Goal: Information Seeking & Learning: Learn about a topic

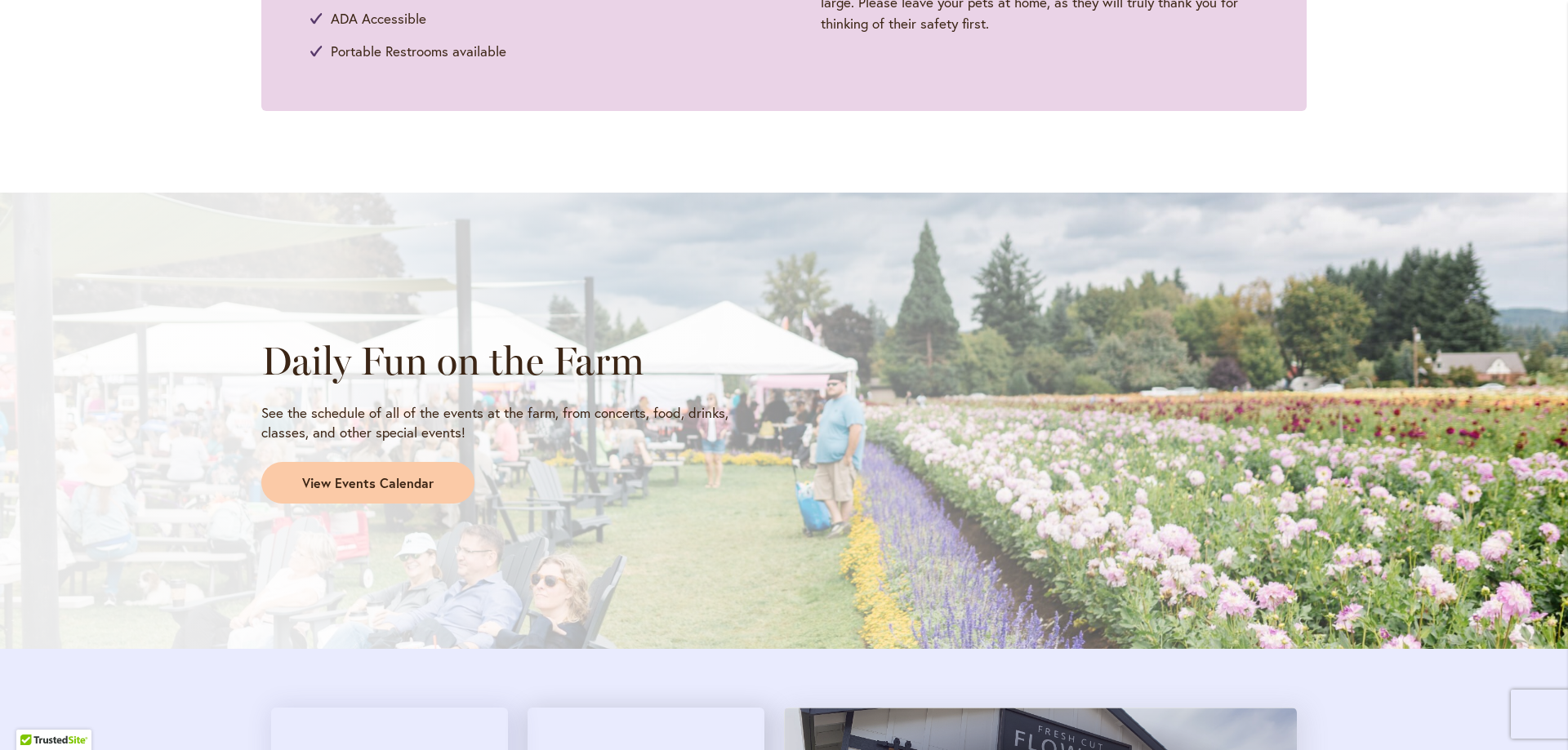
scroll to position [1256, 0]
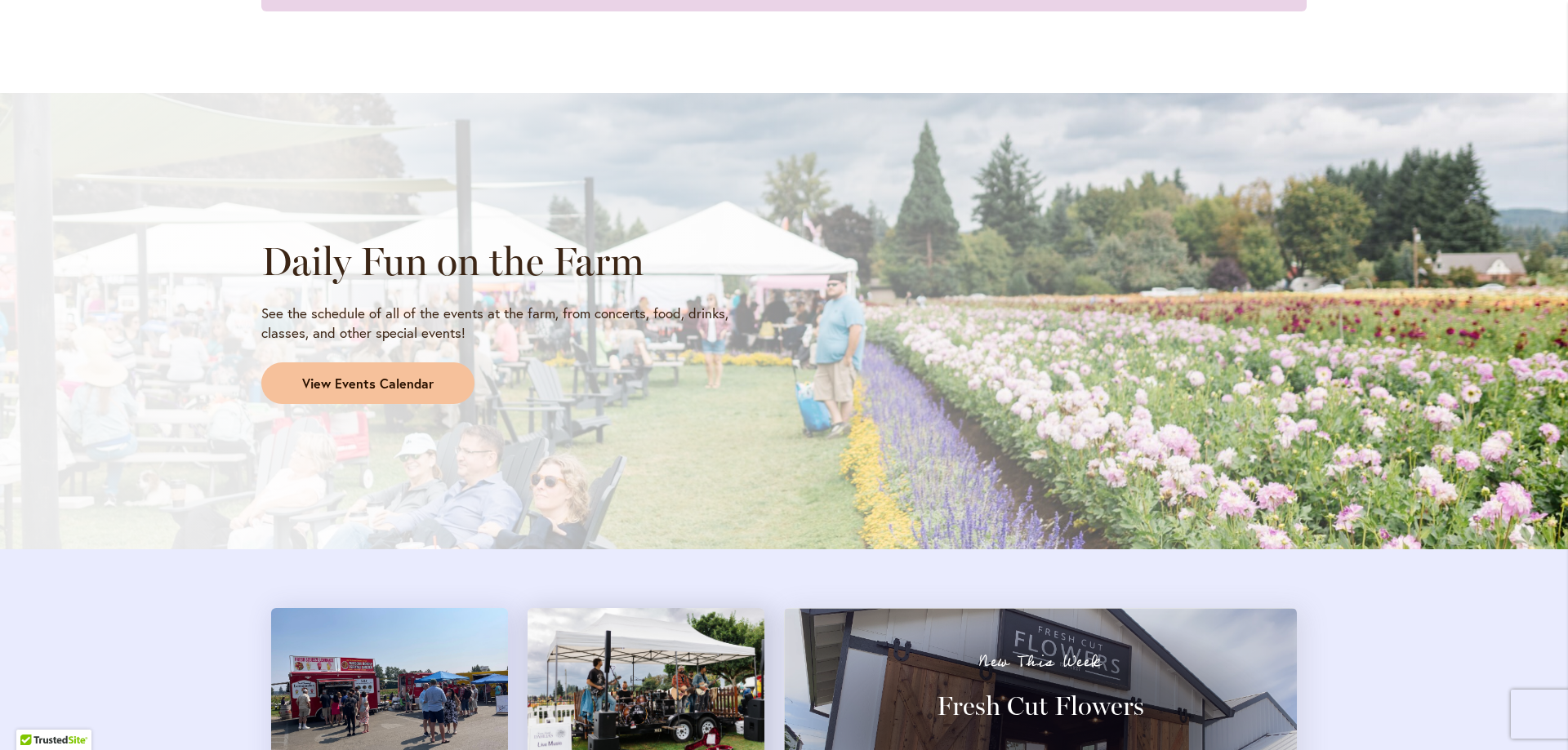
click at [306, 379] on span "View Events Calendar" at bounding box center [367, 384] width 131 height 19
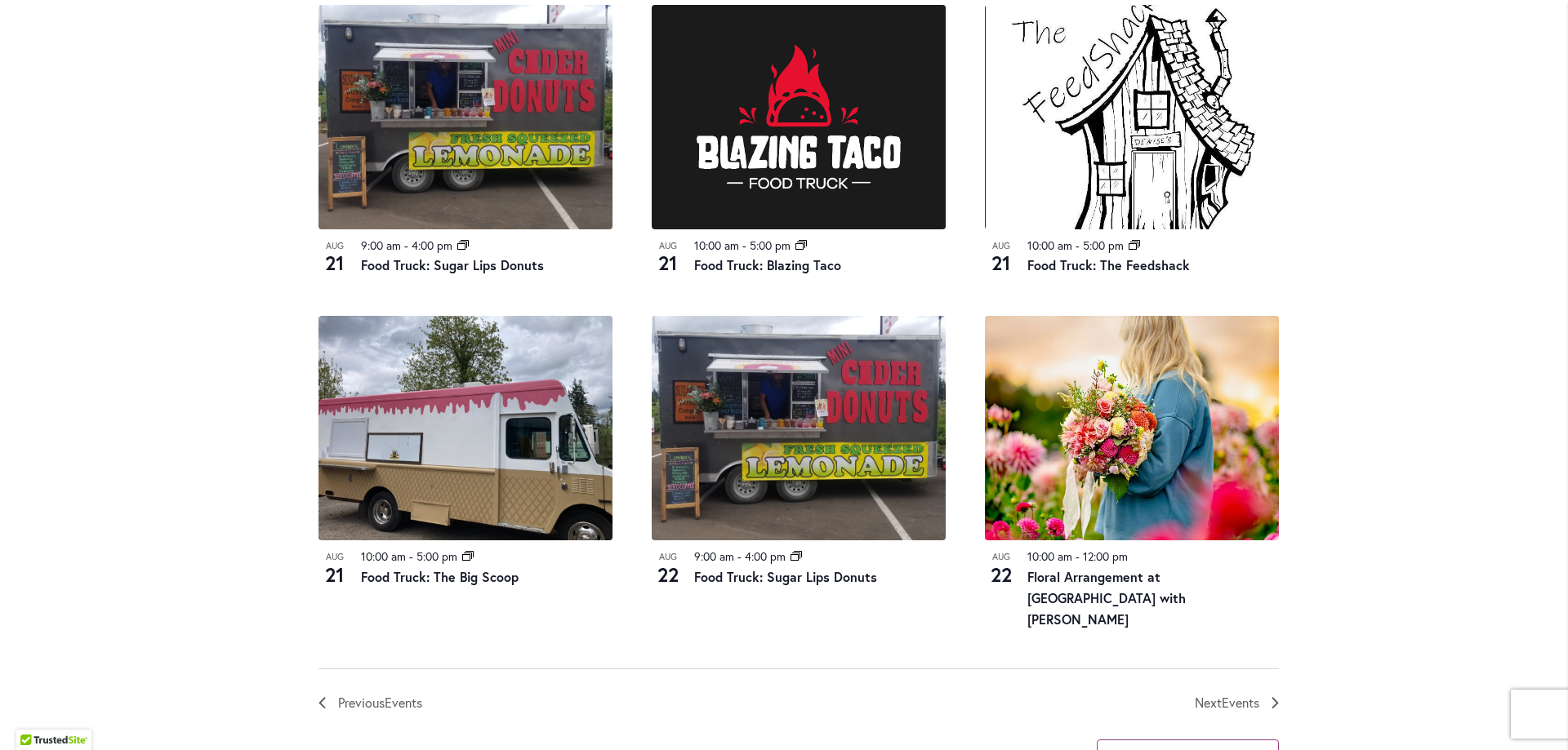
scroll to position [1664, 0]
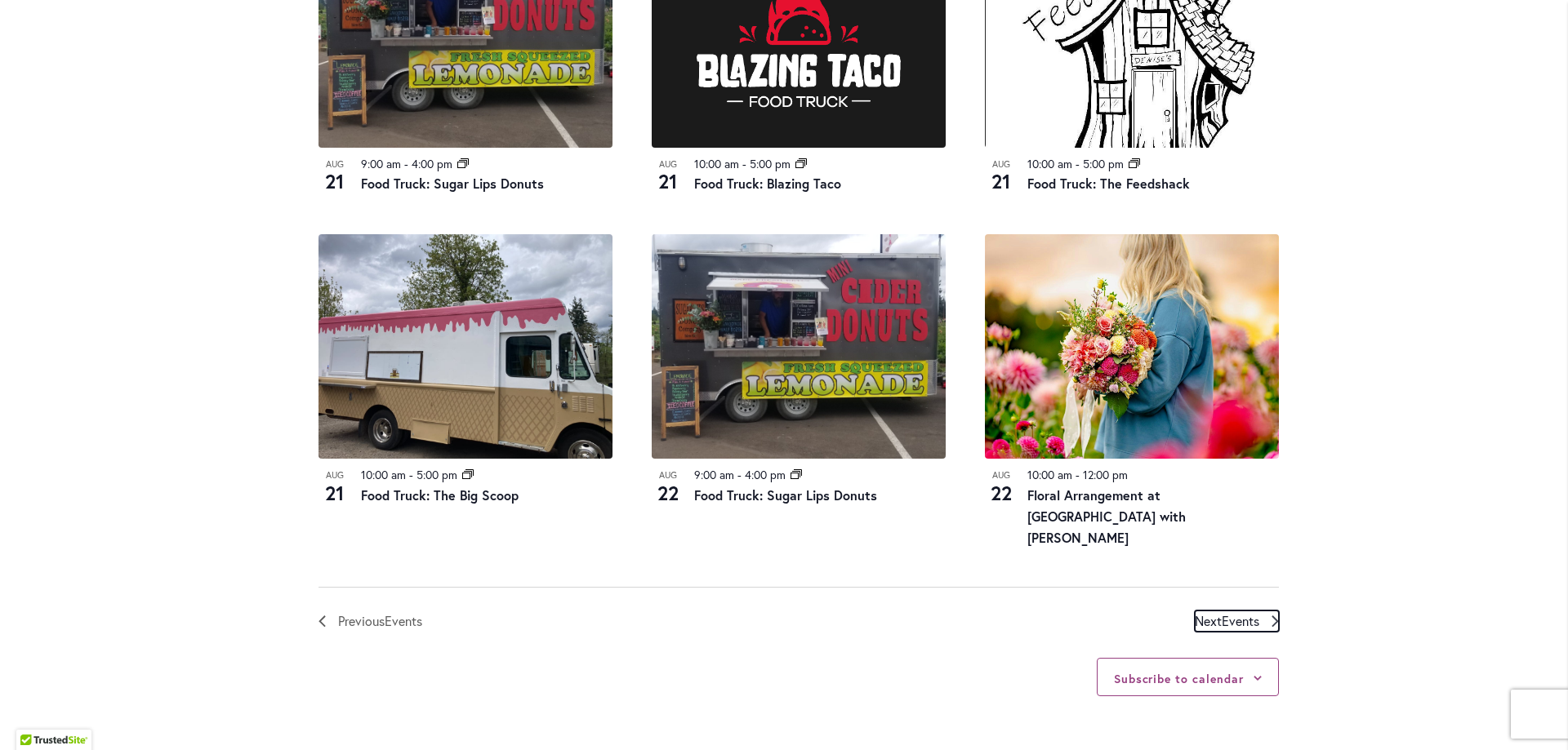
click at [1241, 614] on span "Events" at bounding box center [1240, 620] width 37 height 17
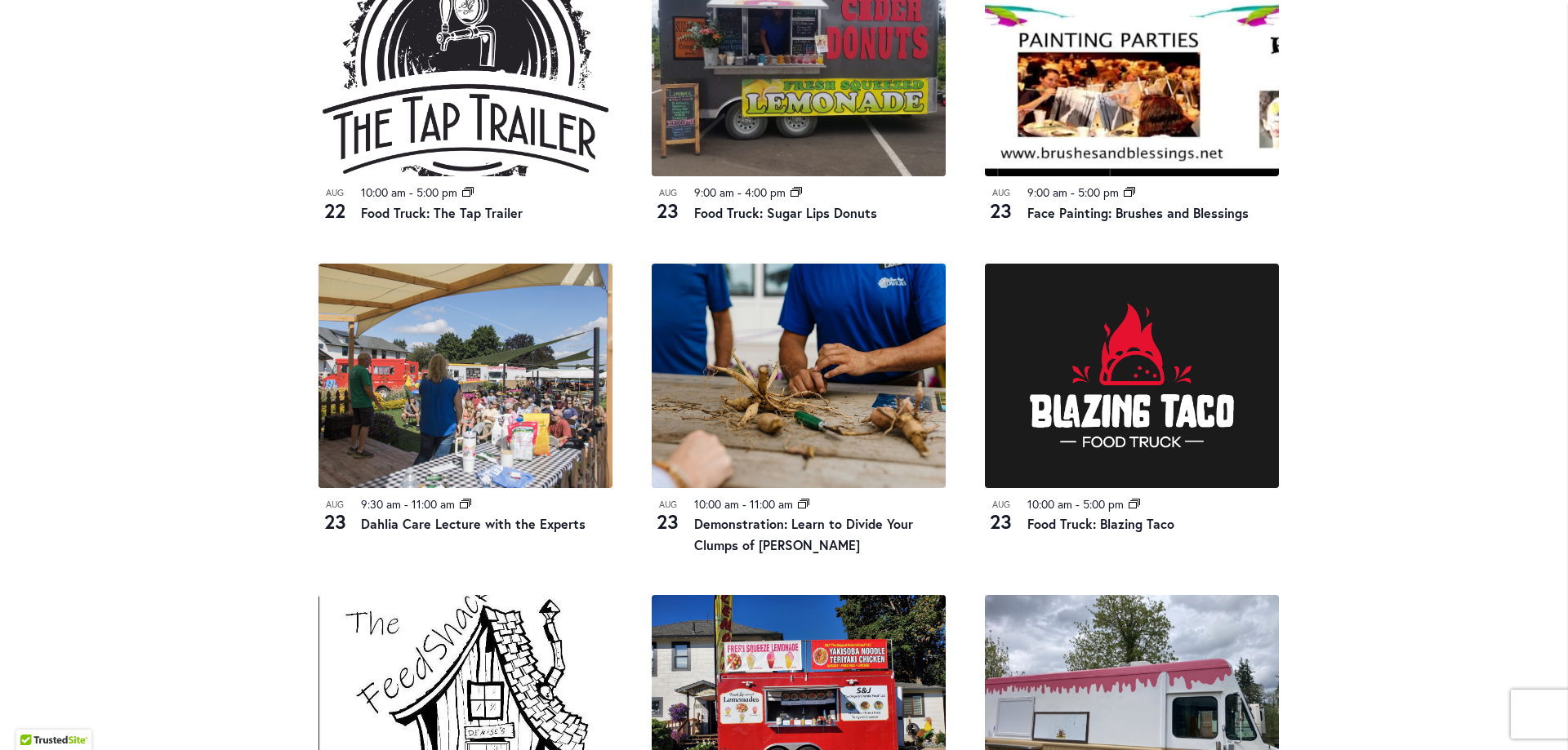
scroll to position [1295, 0]
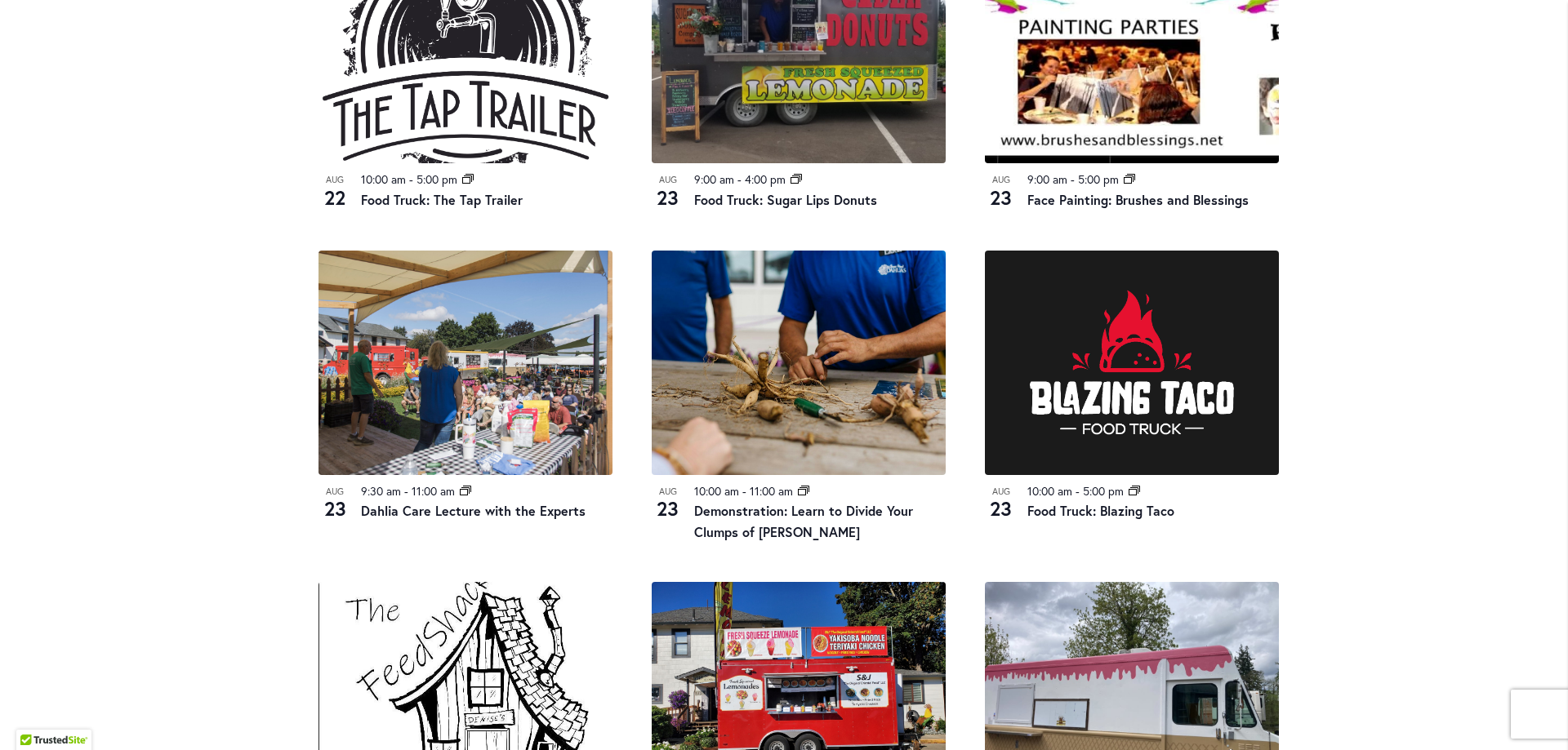
click at [1343, 200] on div "Skip to Content Gift Shop & Office Open - Monday-Friday 9-4:30pm / Gift Shop Op…" at bounding box center [784, 7] width 1568 height 2508
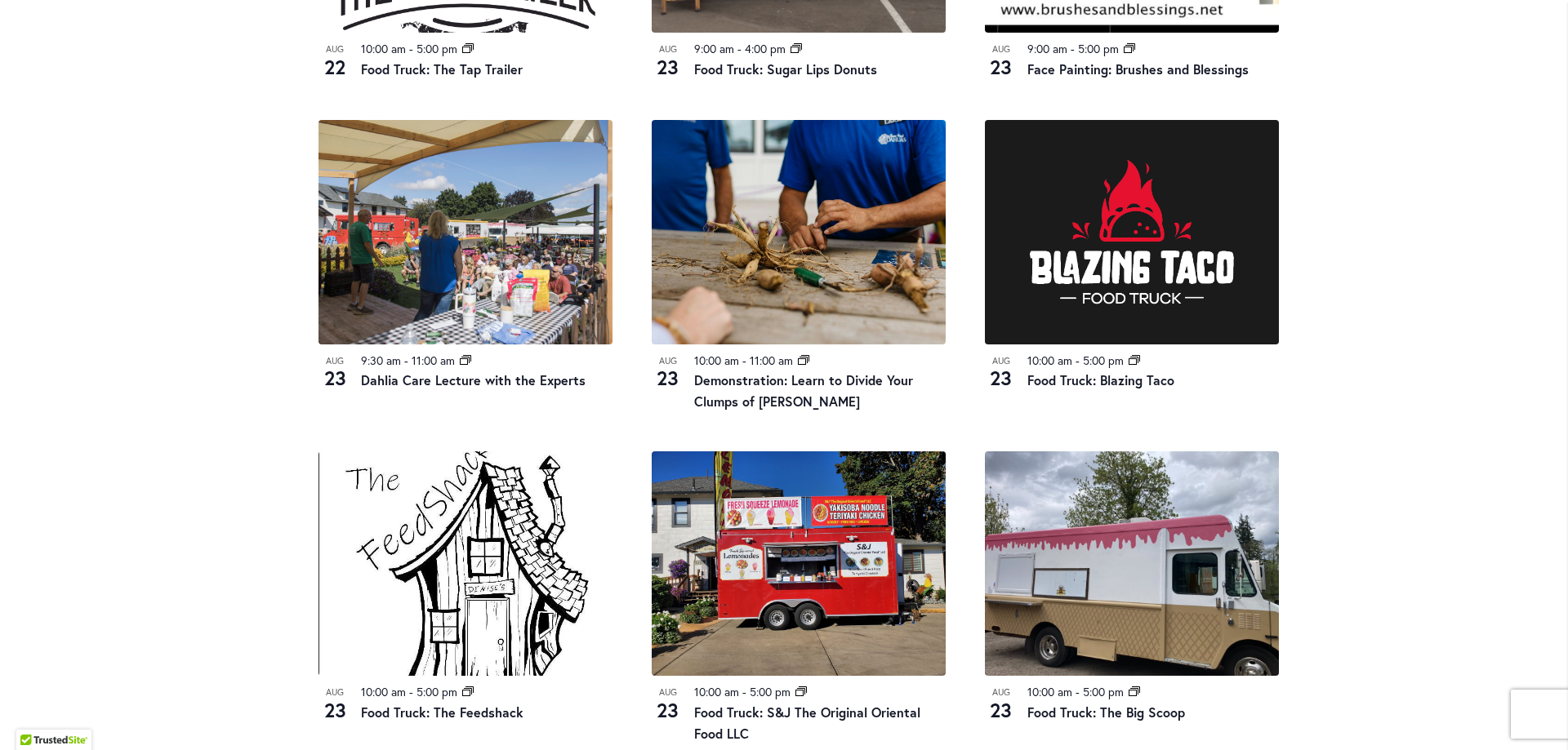
scroll to position [1785, 0]
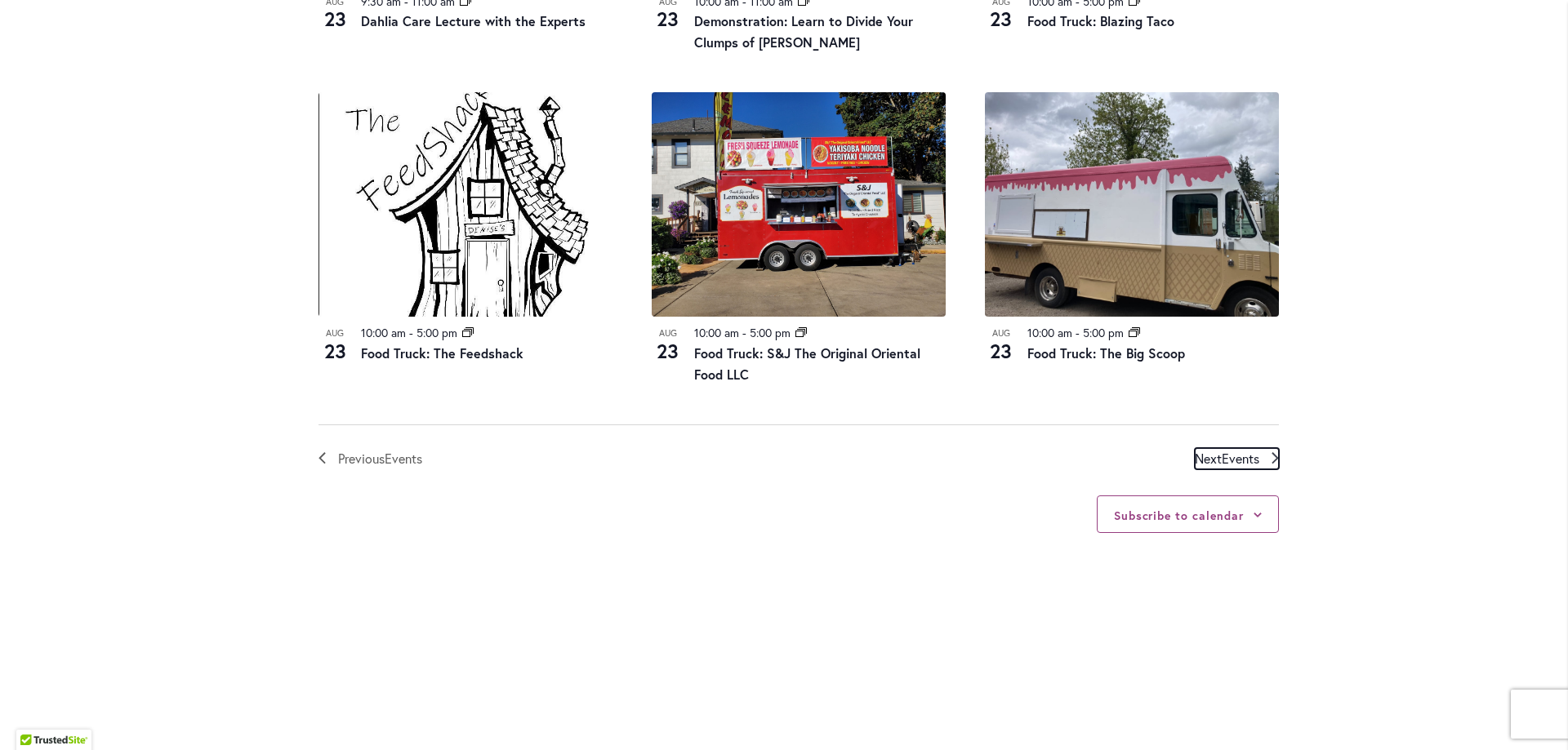
click at [1246, 453] on span "Events" at bounding box center [1240, 458] width 37 height 17
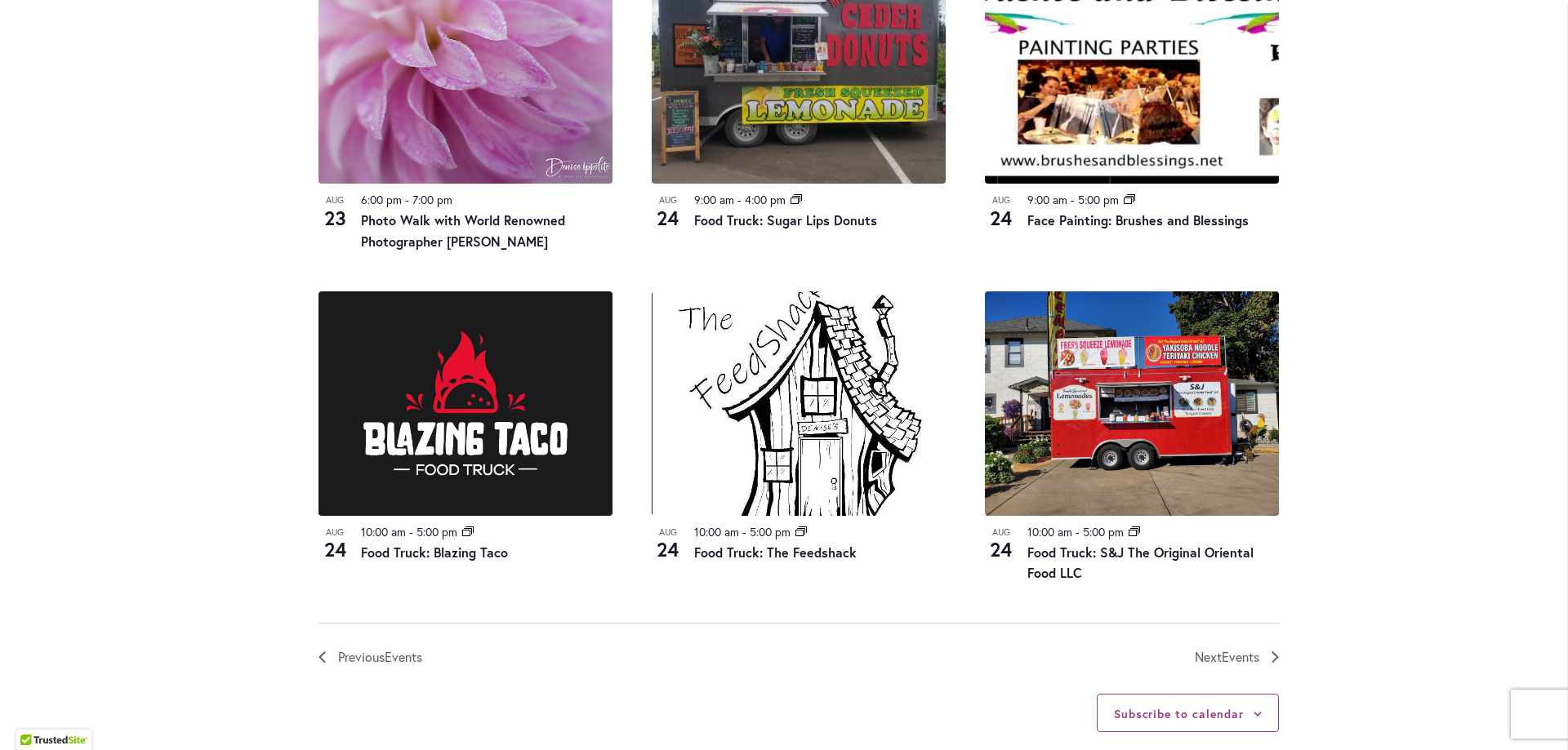
scroll to position [1785, 0]
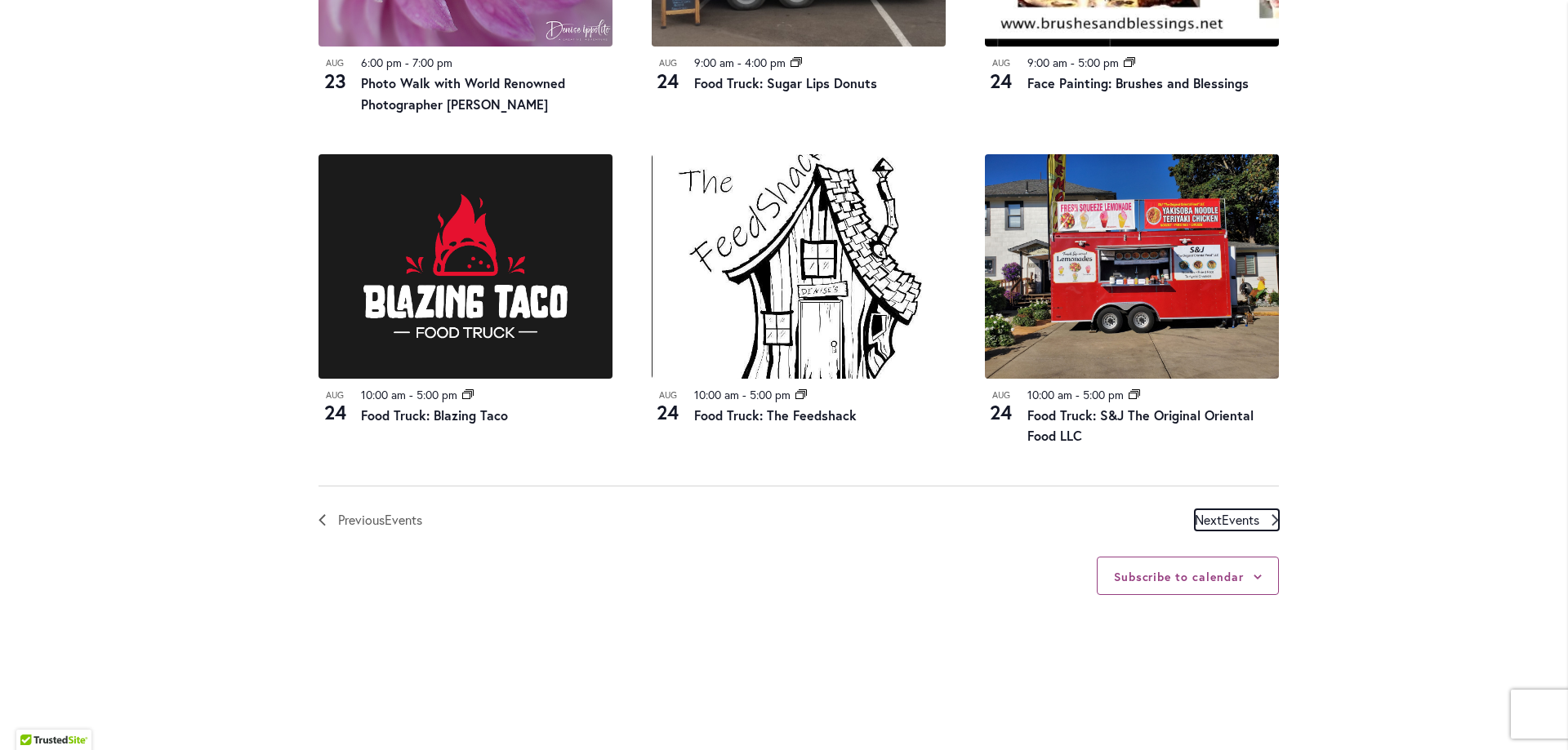
click at [1238, 511] on span "Events" at bounding box center [1240, 520] width 37 height 17
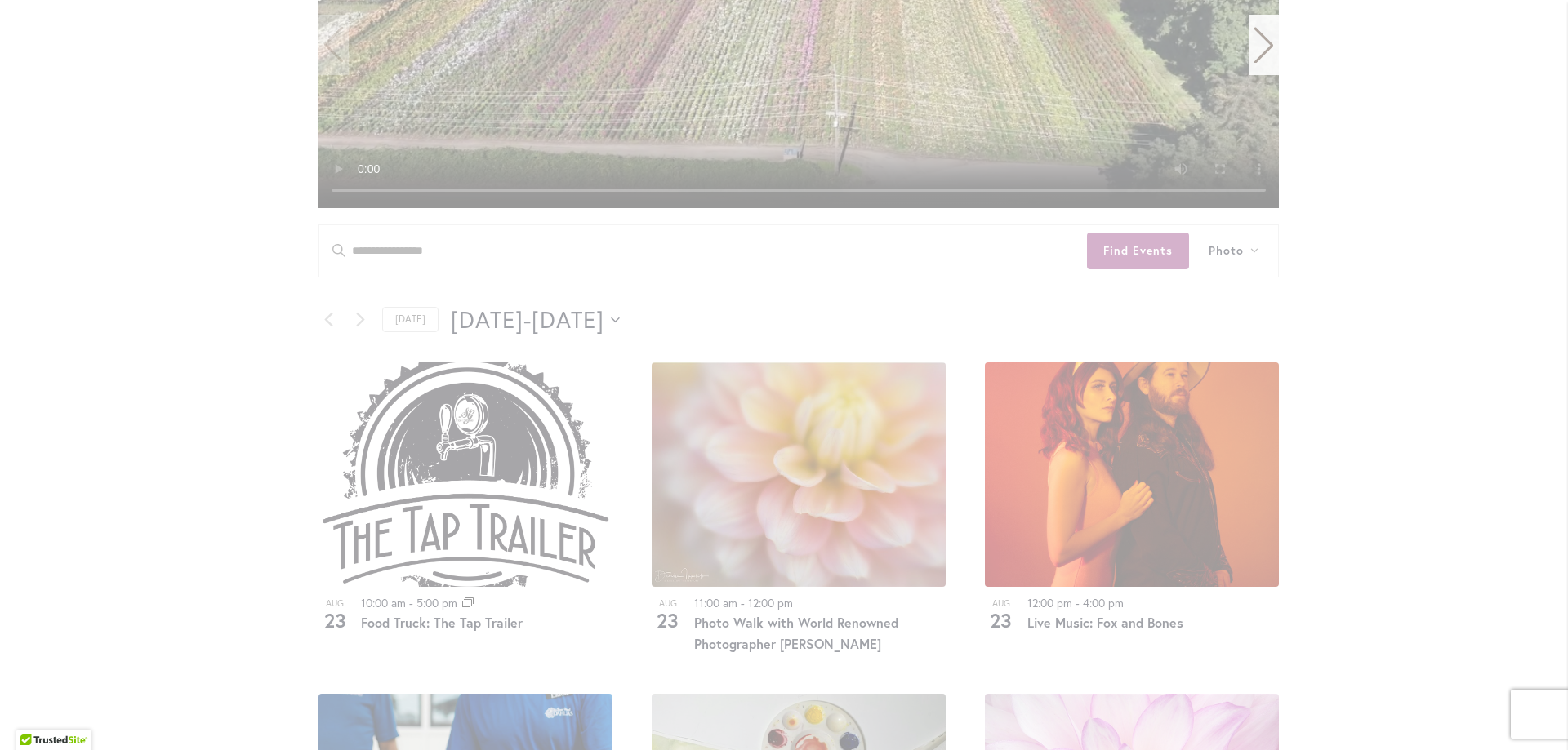
scroll to position [887, 0]
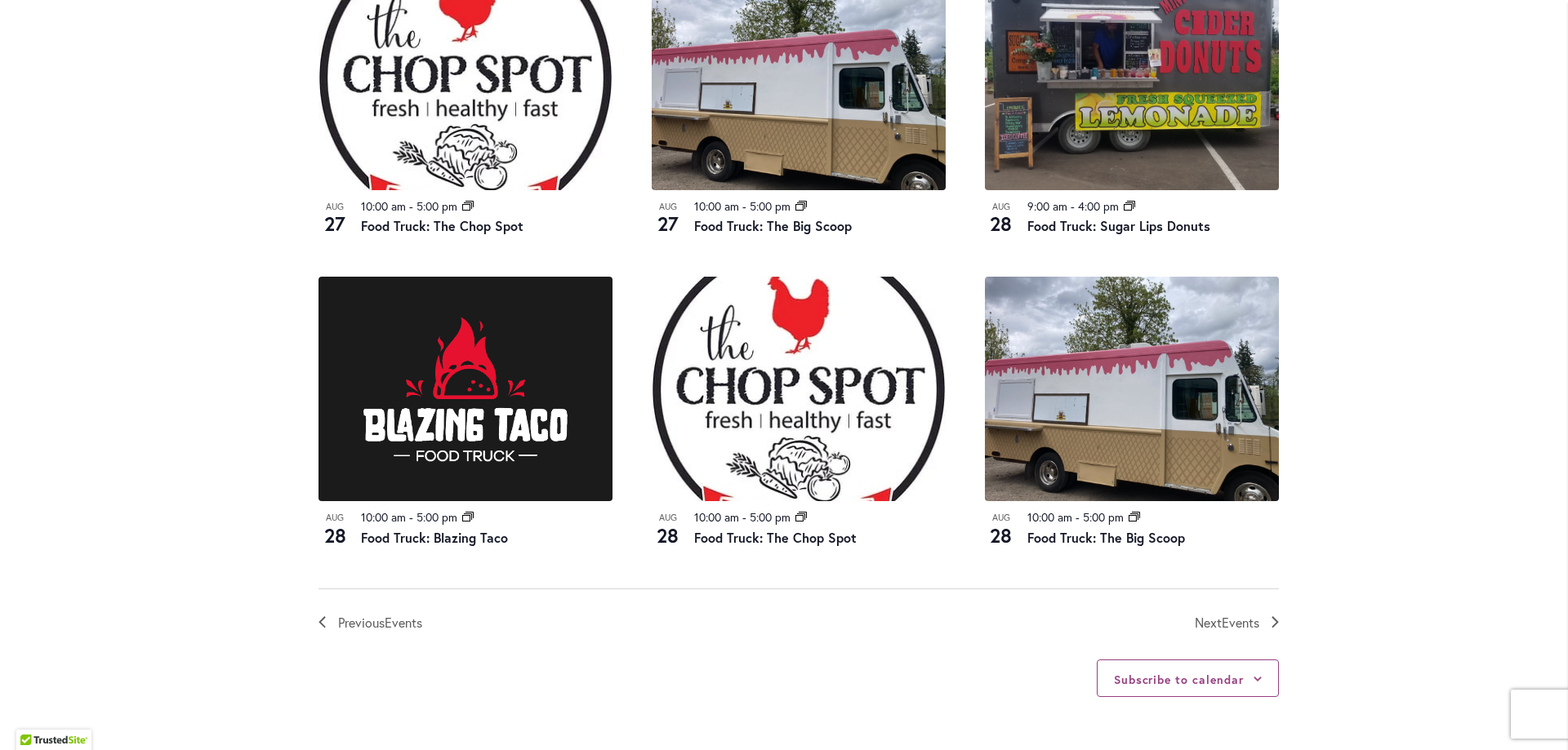
scroll to position [1703, 0]
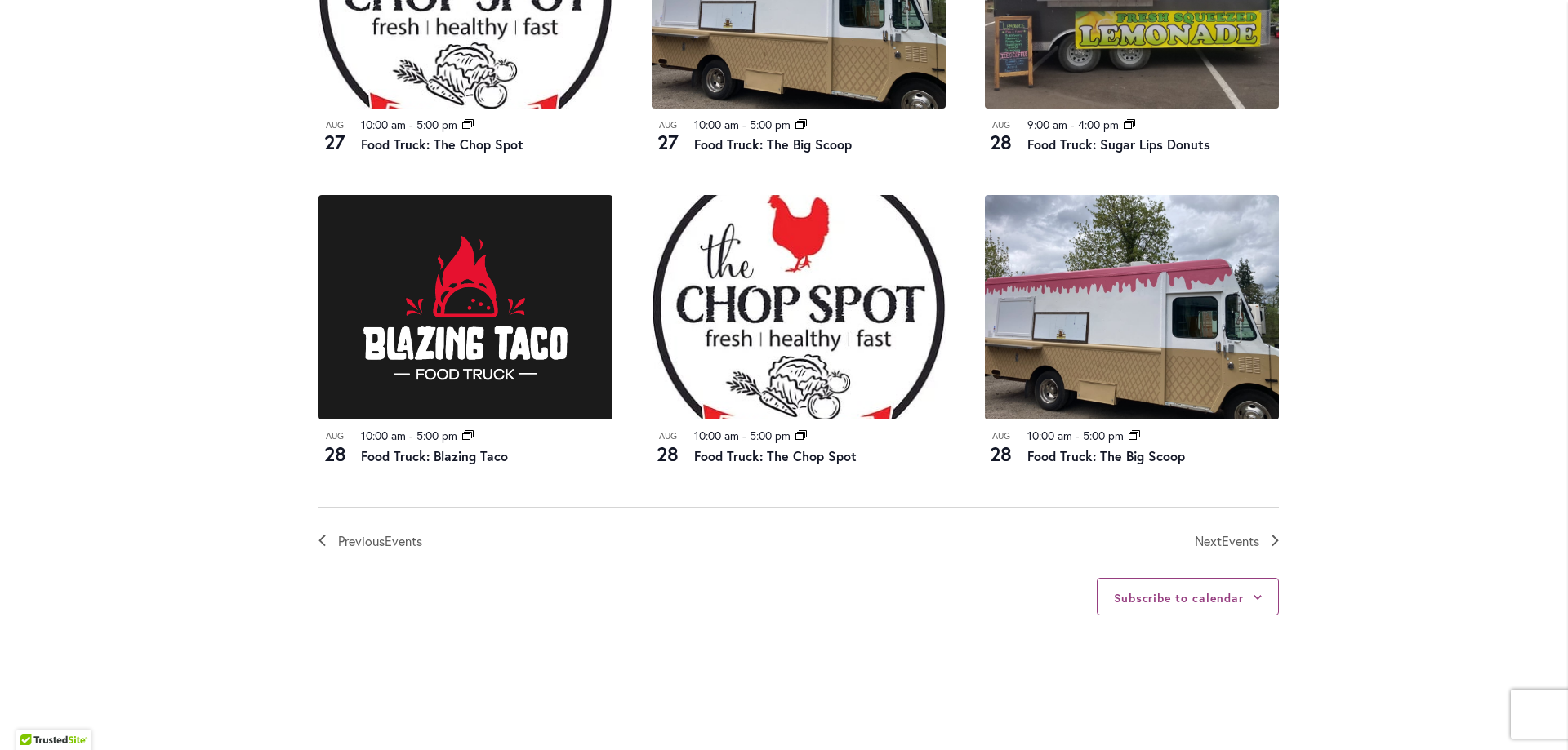
click at [1227, 552] on div "Subscribe to calendar Google Calendar iCalendar Outlook 365 Outlook Live Export…" at bounding box center [798, 598] width 960 height 91
click at [1208, 531] on span "Next Events" at bounding box center [1226, 541] width 64 height 21
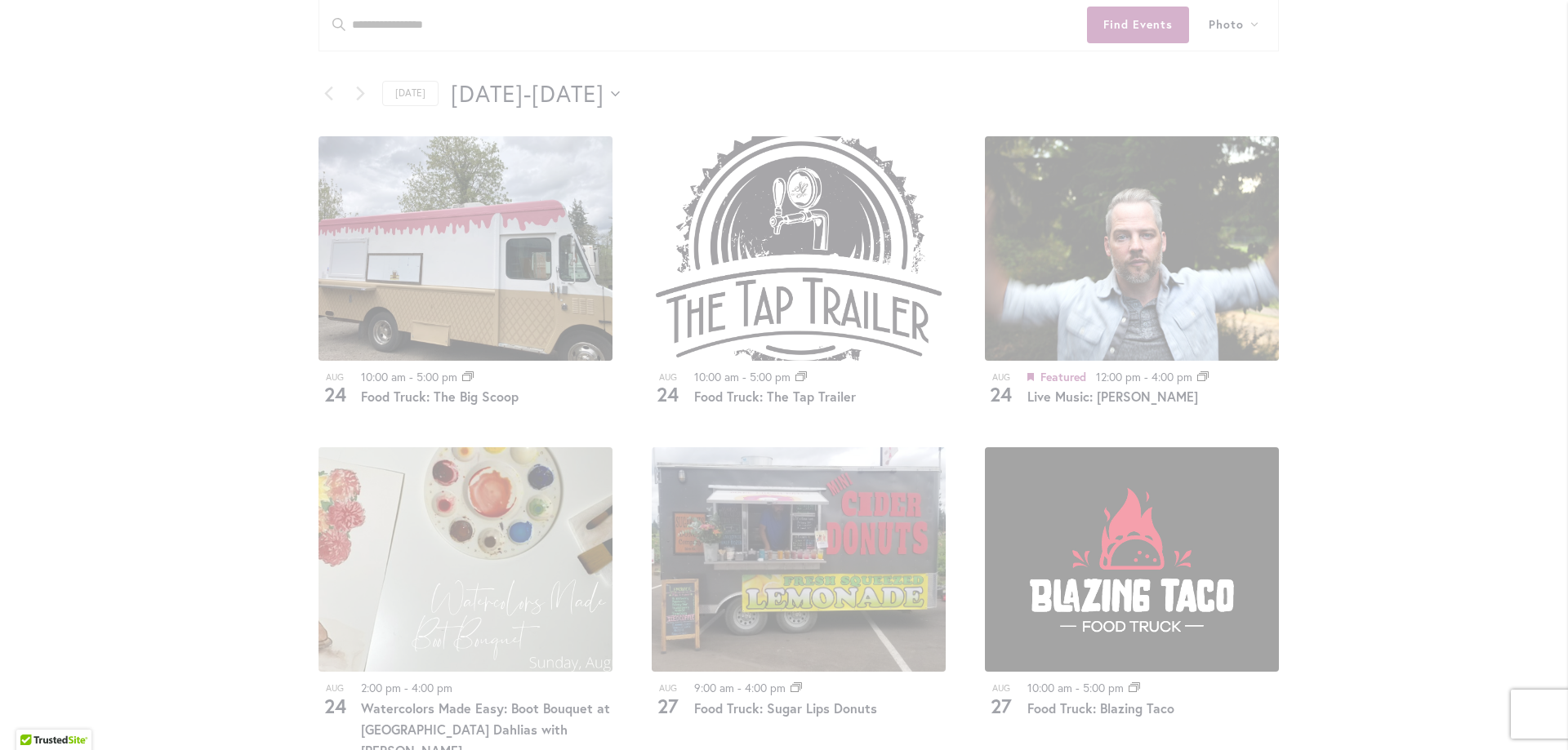
scroll to position [805, 0]
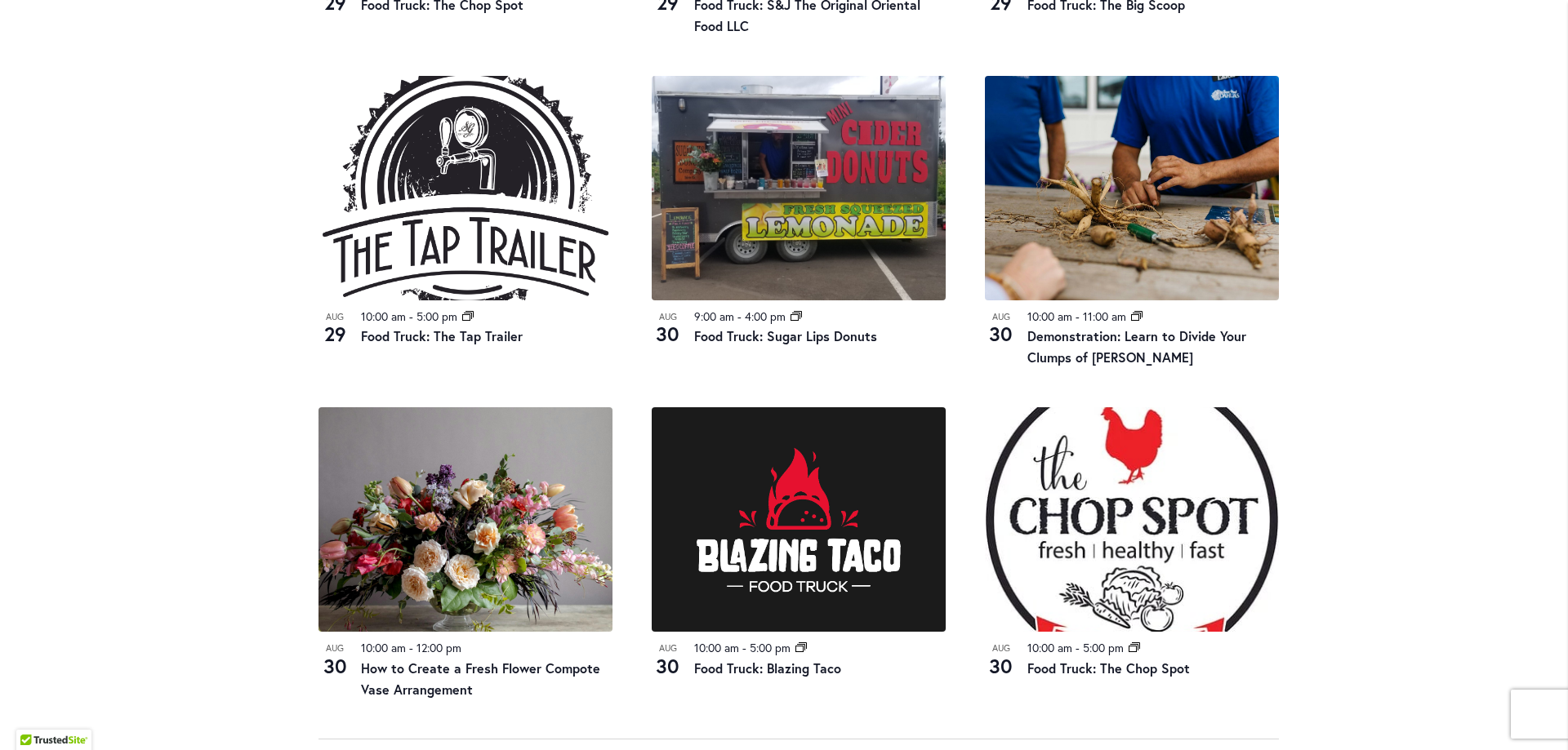
scroll to position [1540, 0]
